Goal: Information Seeking & Learning: Check status

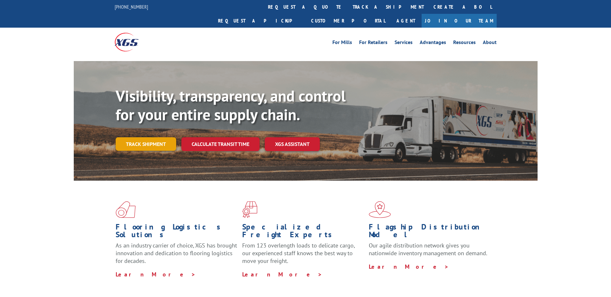
click at [163, 137] on link "Track shipment" at bounding box center [146, 144] width 61 height 14
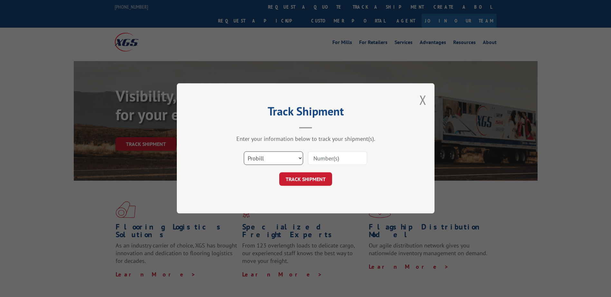
click at [263, 164] on select "Select category... Probill BOL PO" at bounding box center [273, 159] width 59 height 14
select select "bol"
click at [244, 152] on select "Select category... Probill BOL PO" at bounding box center [273, 159] width 59 height 14
click at [353, 157] on input at bounding box center [337, 159] width 59 height 14
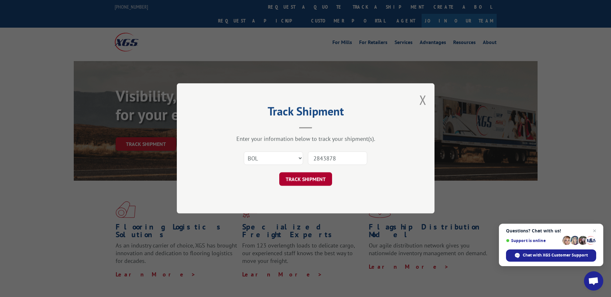
type input "2843878"
drag, startPoint x: 319, startPoint y: 184, endPoint x: 320, endPoint y: 188, distance: 3.9
click at [320, 188] on div "Track Shipment Enter your information below to track your shipment(s). Select c…" at bounding box center [306, 148] width 258 height 130
click at [314, 175] on button "TRACK SHIPMENT" at bounding box center [305, 180] width 53 height 14
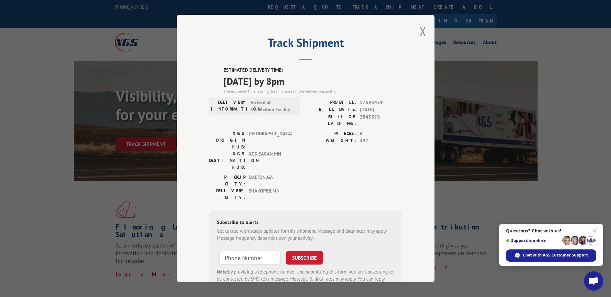
click at [424, 31] on div "Track Shipment ESTIMATED DELIVERY TIME: [DATE] by 8pm The estimated time is usi…" at bounding box center [306, 149] width 258 height 268
click at [422, 32] on button "Close modal" at bounding box center [422, 31] width 7 height 17
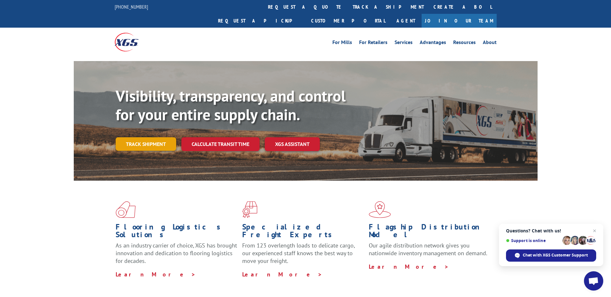
click at [156, 137] on link "Track shipment" at bounding box center [146, 144] width 61 height 14
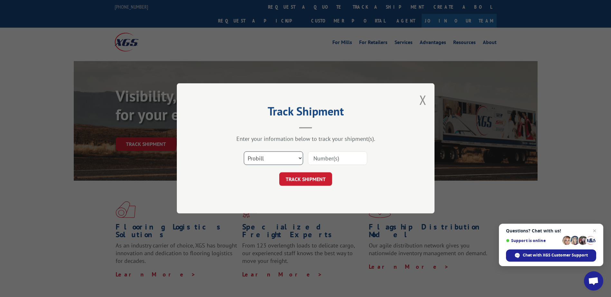
click at [269, 163] on select "Select category... Probill BOL PO" at bounding box center [273, 159] width 59 height 14
select select "bol"
click at [244, 152] on select "Select category... Probill BOL PO" at bounding box center [273, 159] width 59 height 14
click at [343, 161] on input at bounding box center [337, 159] width 59 height 14
type input "2843879"
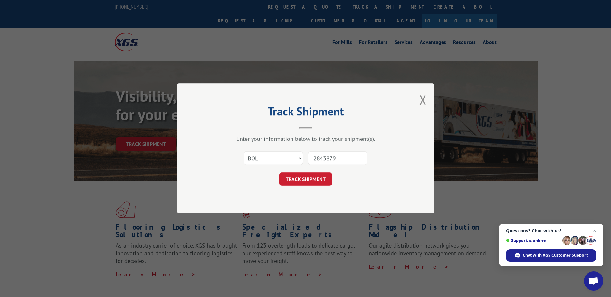
drag, startPoint x: 327, startPoint y: 181, endPoint x: 322, endPoint y: 180, distance: 5.2
click at [323, 180] on button "TRACK SHIPMENT" at bounding box center [305, 180] width 53 height 14
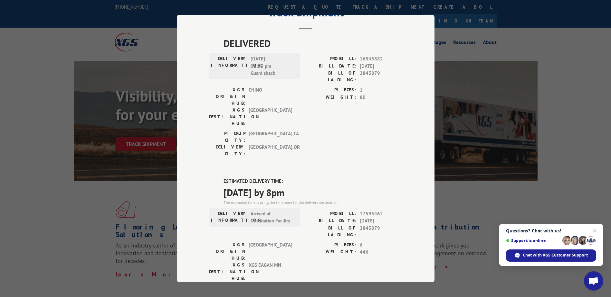
scroll to position [127, 0]
